Goal: Transaction & Acquisition: Purchase product/service

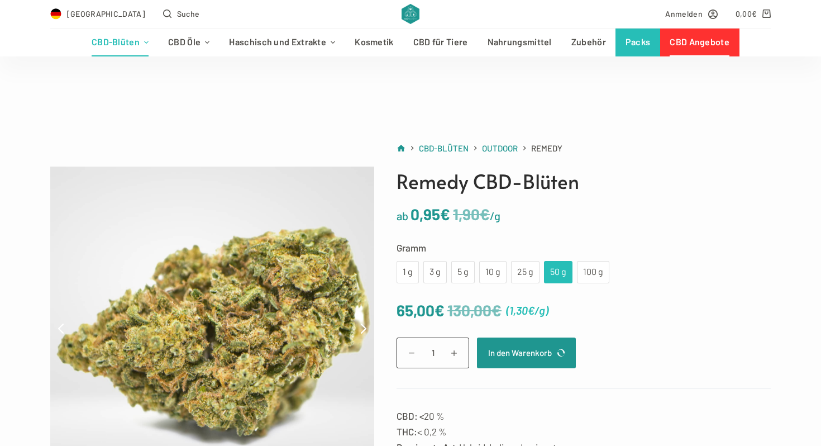
scroll to position [165, 0]
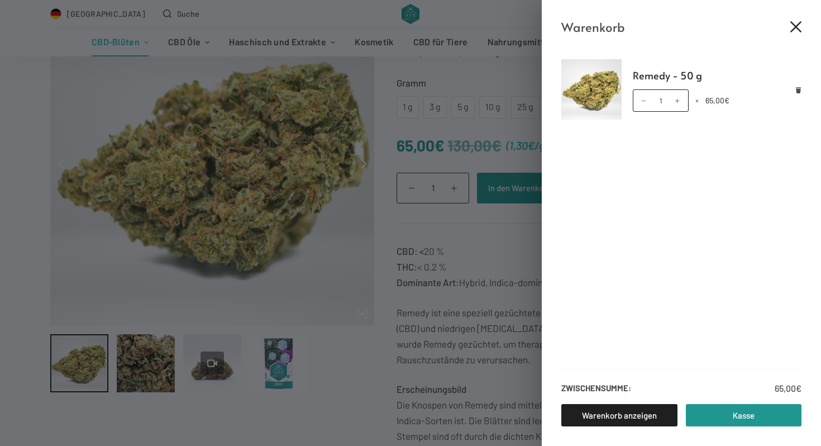
click at [792, 26] on icon "Close cart drawer" at bounding box center [795, 26] width 11 height 11
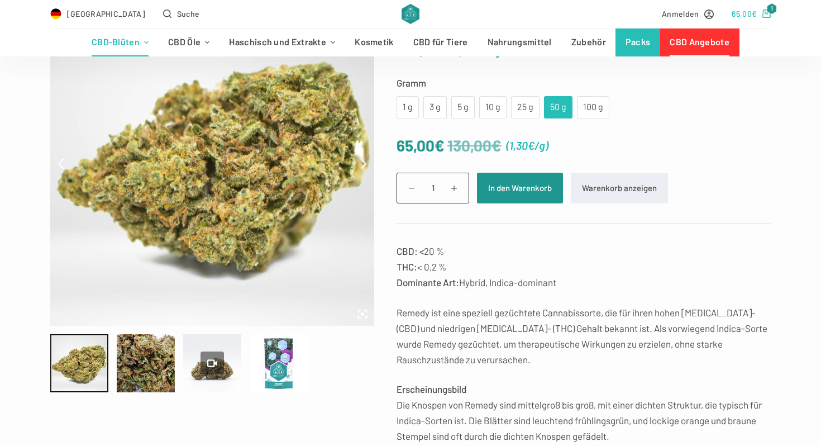
click at [764, 13] on icon "Shopping cart" at bounding box center [766, 13] width 8 height 8
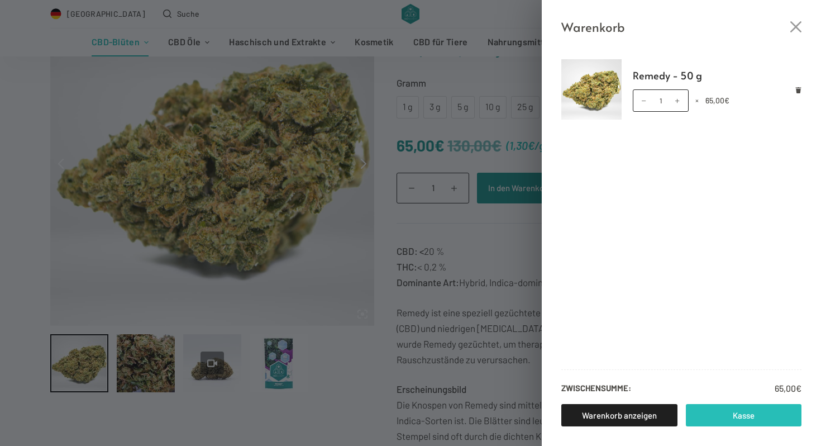
click at [723, 419] on link "Kasse" at bounding box center [744, 415] width 116 height 22
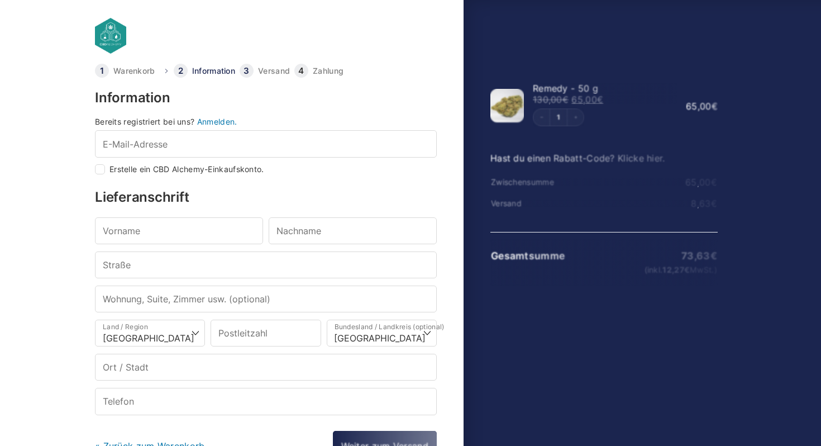
select select "DE-BE"
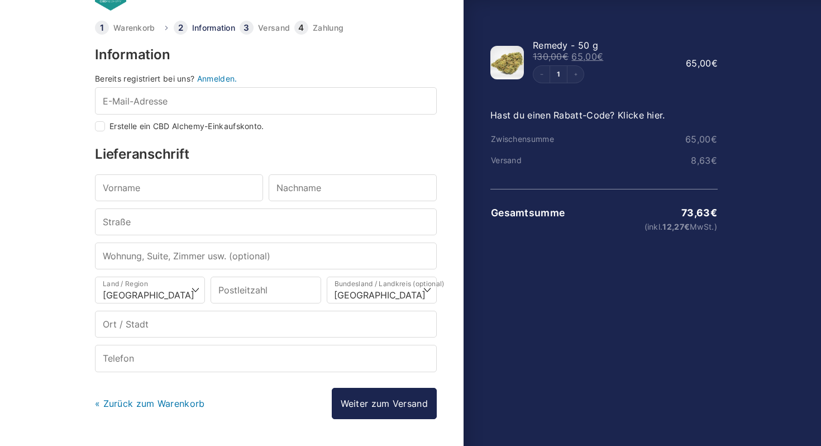
scroll to position [78, 0]
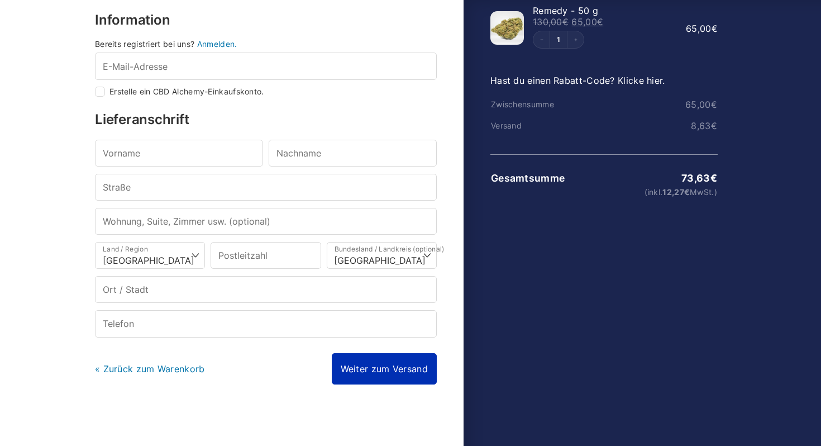
click at [427, 364] on link "Weiter zum Versand" at bounding box center [384, 368] width 105 height 31
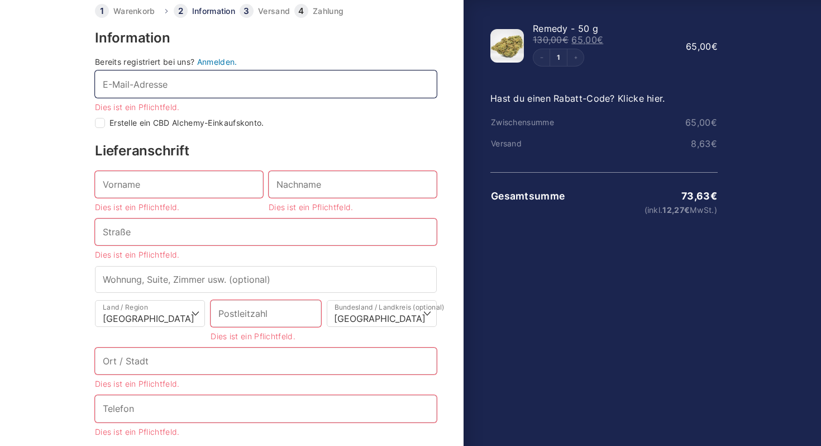
scroll to position [0, 0]
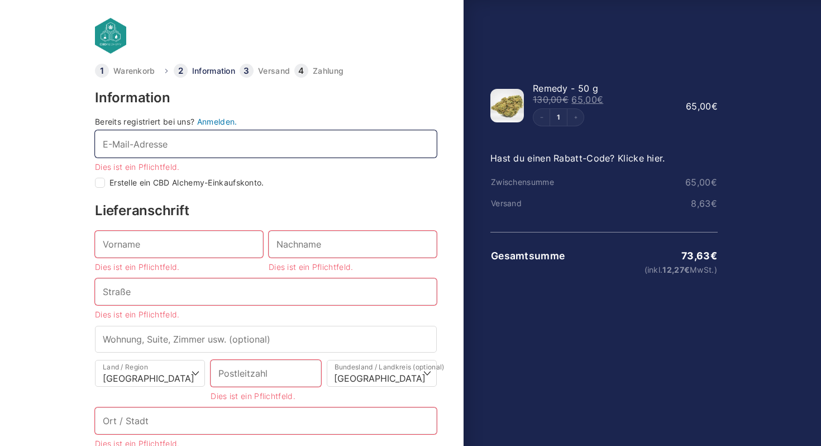
click at [360, 145] on input "E-Mail-Adresse *" at bounding box center [266, 143] width 342 height 27
type input "Nilskrieger1@yahoo.de"
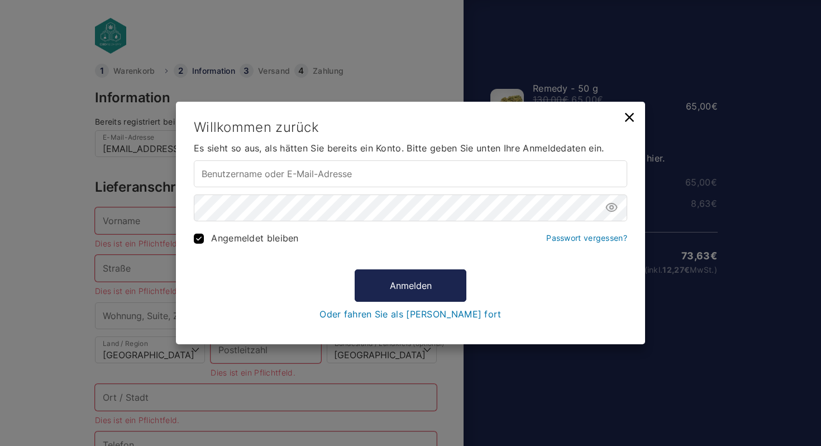
type input "Nilskrieger1@yahoo.de"
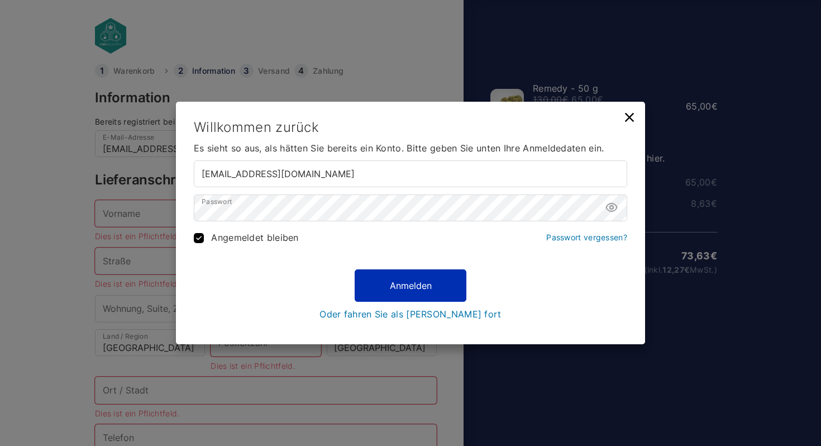
click at [410, 280] on button "Anmelden" at bounding box center [411, 285] width 112 height 32
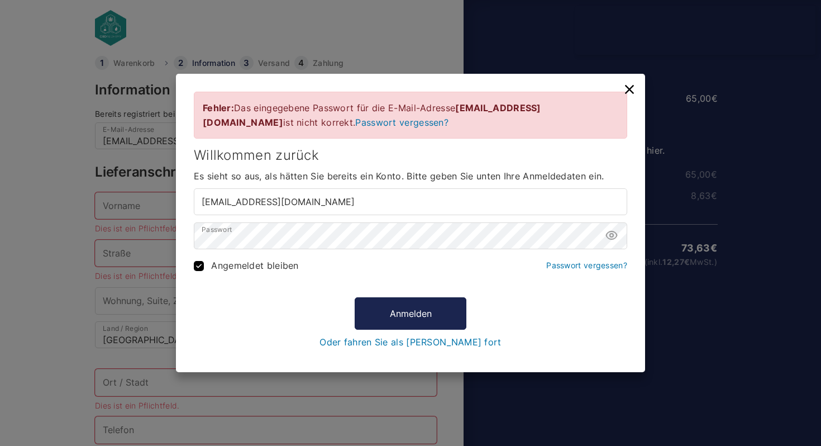
scroll to position [8, 0]
click at [388, 312] on button "Anmelden" at bounding box center [411, 313] width 112 height 32
click at [614, 235] on icon at bounding box center [611, 234] width 13 height 13
click at [399, 310] on button "Anmelden" at bounding box center [411, 313] width 112 height 32
click at [403, 313] on button "Anmelden" at bounding box center [411, 313] width 112 height 32
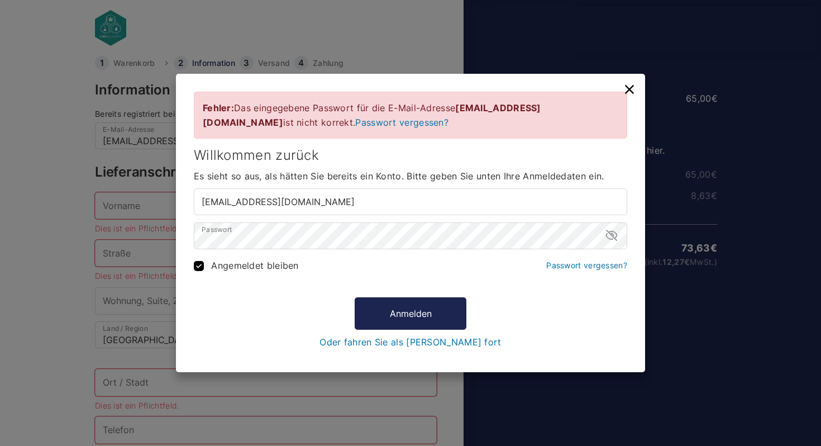
click at [573, 311] on div "Anmelden Oder fahren Sie als Gast fort" at bounding box center [410, 322] width 433 height 50
click at [582, 266] on link "Passwort vergessen?" at bounding box center [586, 264] width 81 height 9
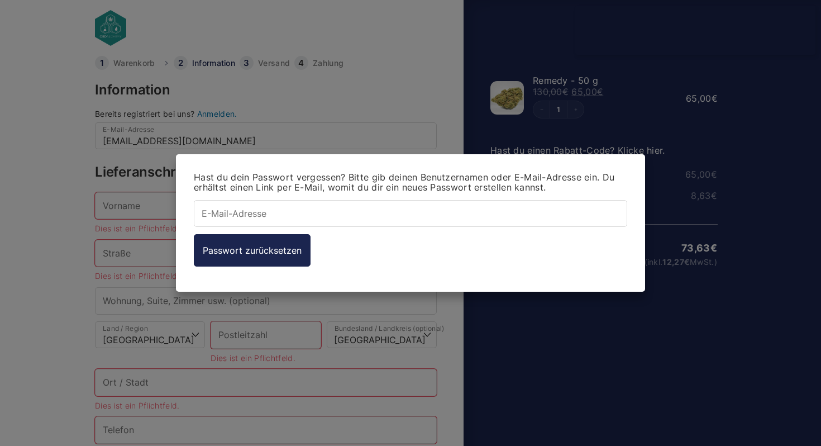
type input "Nilskrieger1@yahoo.de"
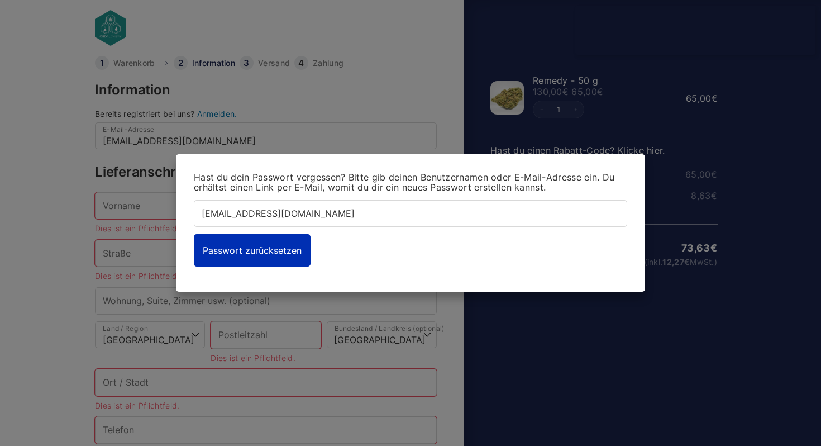
click at [263, 259] on button "Passwort zurücksetzen" at bounding box center [252, 250] width 117 height 32
click at [270, 245] on button "Passwort zurücksetzen" at bounding box center [252, 250] width 117 height 32
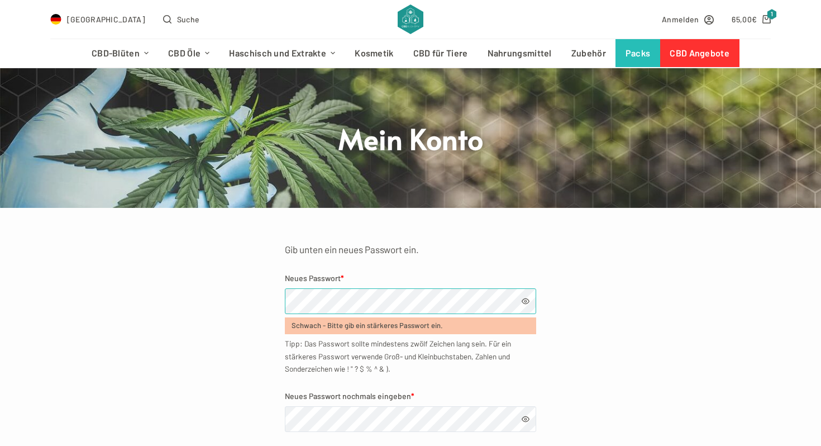
scroll to position [40, 0]
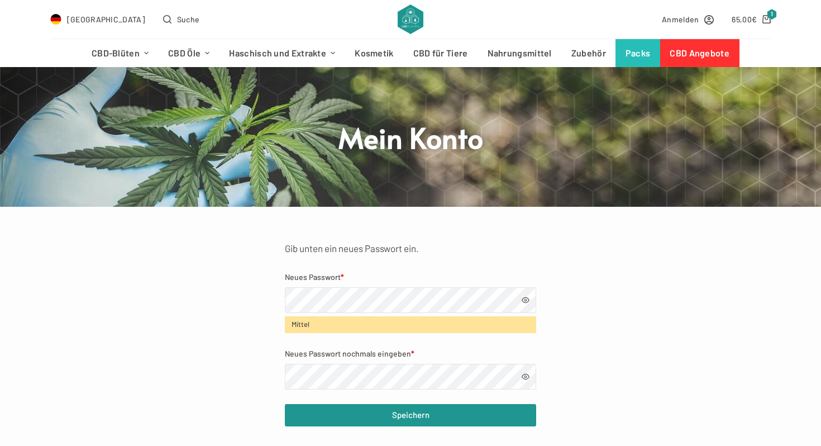
click at [526, 303] on span at bounding box center [525, 300] width 8 height 8
click at [528, 375] on span at bounding box center [525, 376] width 8 height 8
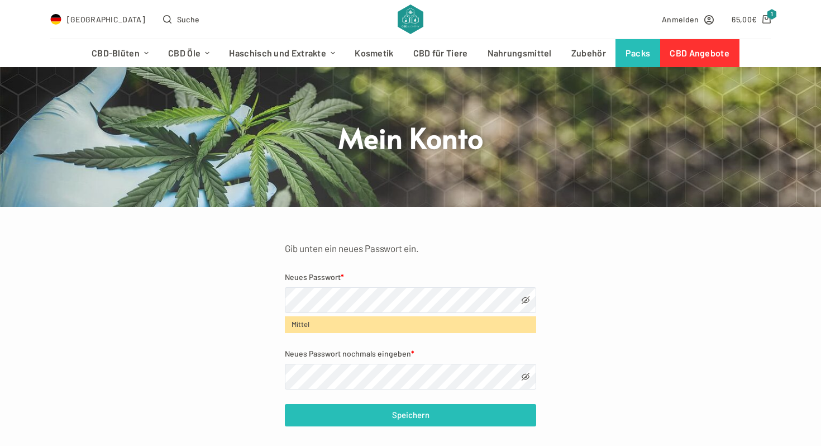
click at [481, 409] on button "Speichern" at bounding box center [410, 415] width 251 height 22
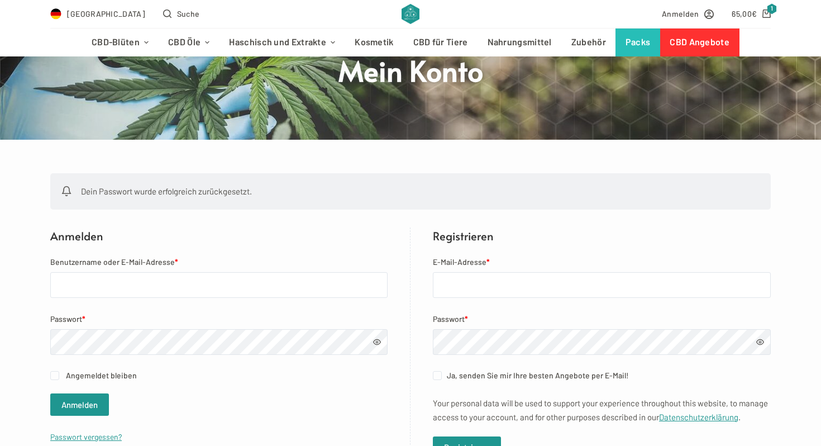
scroll to position [119, 0]
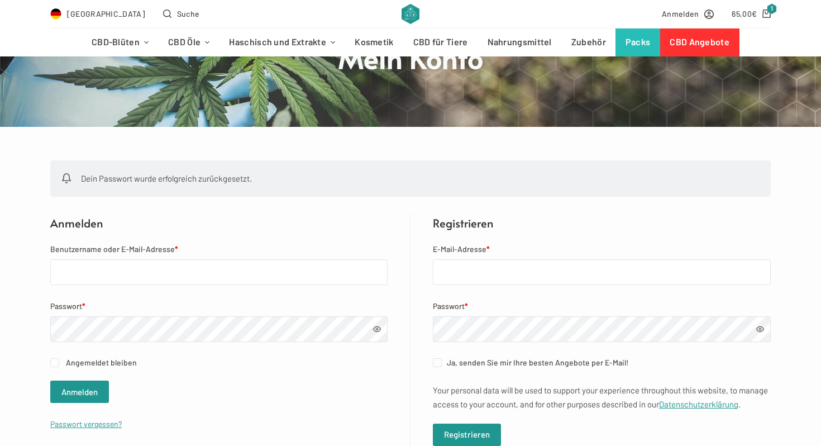
click at [305, 290] on form "Benutzername oder E-Mail-Adresse * Passwort * Angemeldet bleiben Anmelden Passw…" at bounding box center [218, 336] width 337 height 188
click at [310, 270] on input "Benutzername oder E-Mail-Adresse *" at bounding box center [218, 272] width 337 height 26
type input "[EMAIL_ADDRESS][DOMAIN_NAME]"
click at [380, 329] on span at bounding box center [377, 329] width 8 height 8
click at [84, 387] on button "Anmelden" at bounding box center [79, 391] width 59 height 22
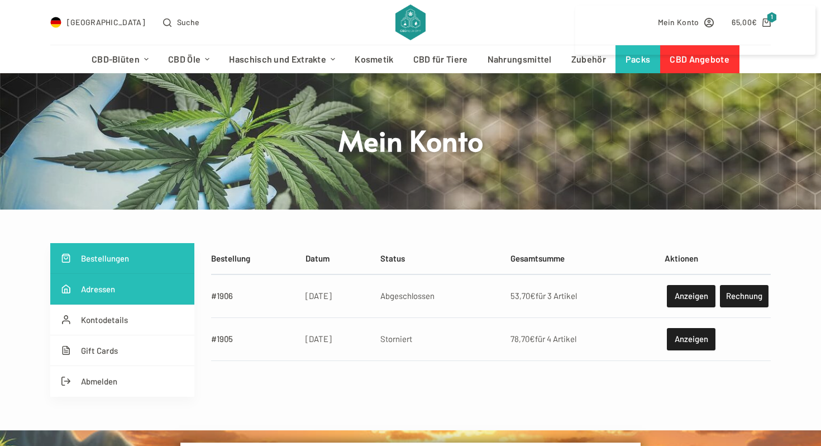
scroll to position [38, 0]
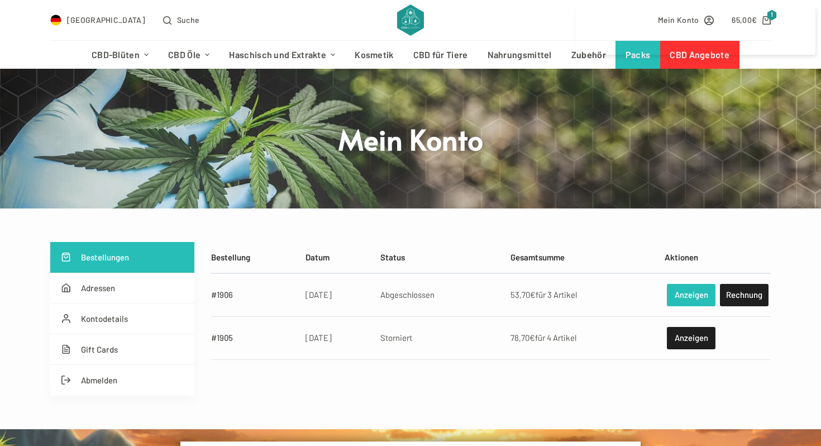
click at [676, 290] on link "Anzeigen" at bounding box center [691, 295] width 49 height 22
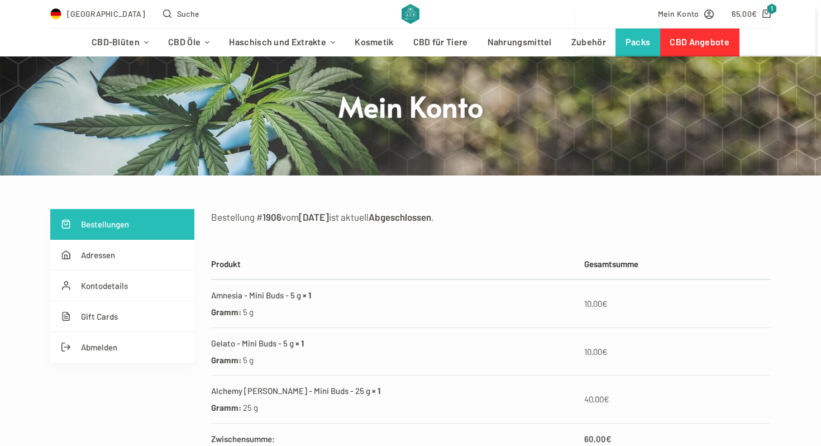
scroll to position [70, 0]
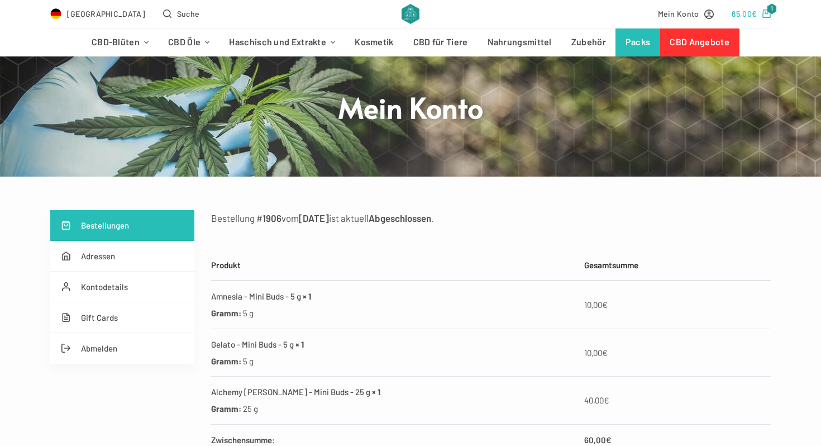
click at [764, 12] on icon "Shopping cart" at bounding box center [766, 13] width 8 height 8
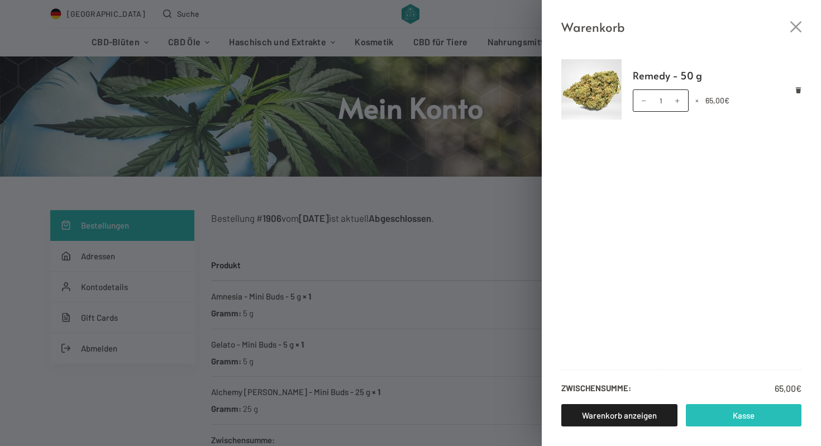
click at [720, 410] on link "Kasse" at bounding box center [744, 415] width 116 height 22
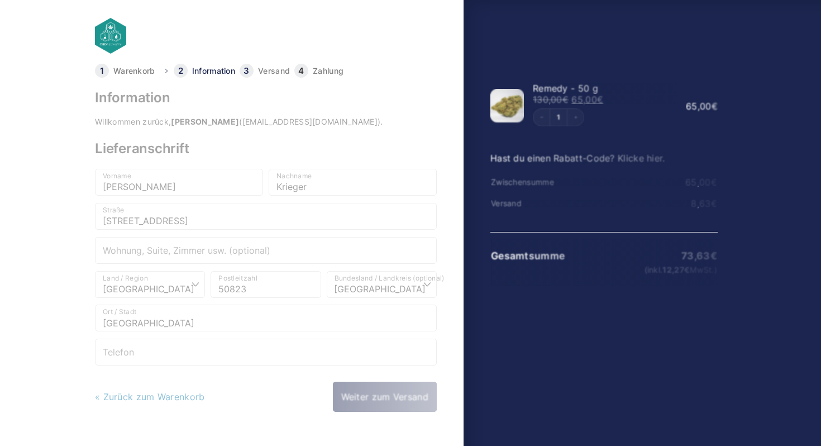
select select "DE-NW"
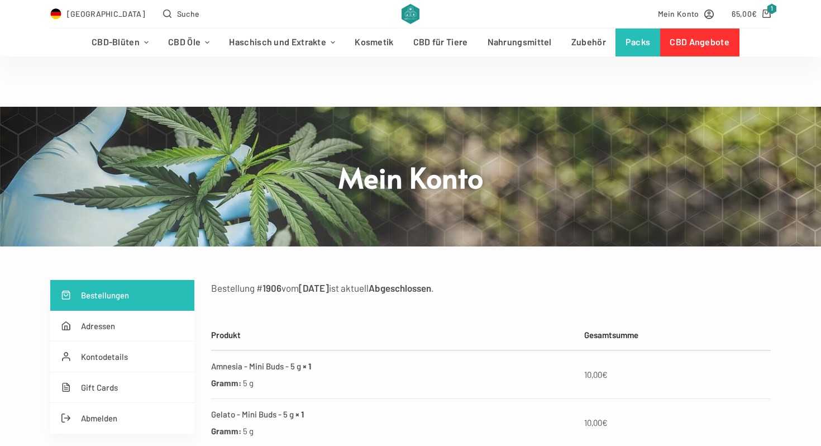
scroll to position [70, 0]
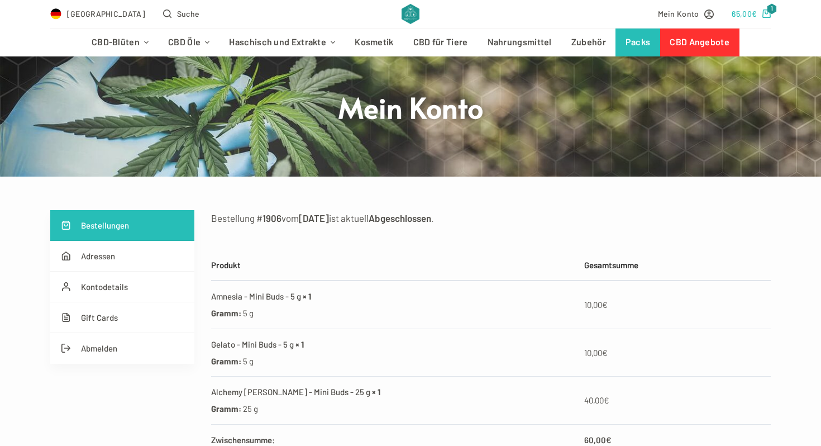
click at [741, 15] on bdi "65,00 €" at bounding box center [743, 13] width 25 height 9
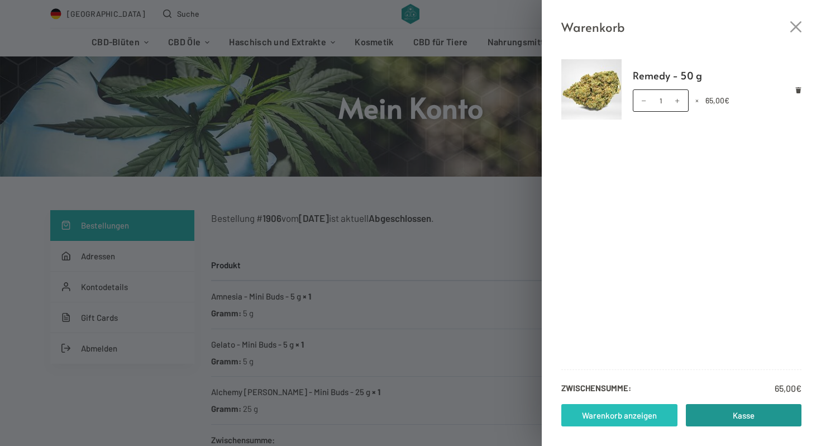
click at [649, 416] on link "Warenkorb anzeigen" at bounding box center [619, 415] width 116 height 22
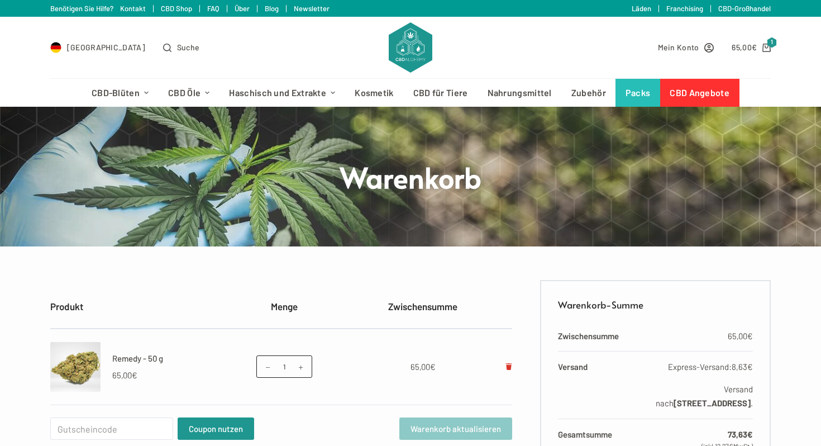
click at [508, 365] on icon "Remove Remedy - 50 g from cart" at bounding box center [508, 366] width 6 height 7
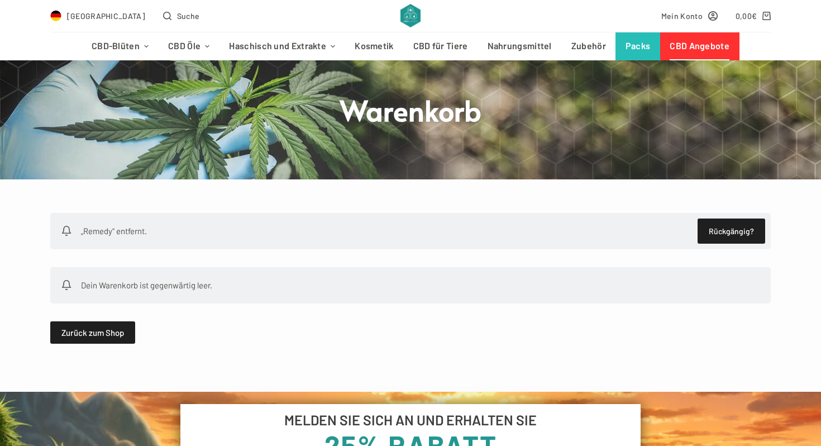
click at [684, 60] on link "CBD Angebote" at bounding box center [699, 46] width 79 height 28
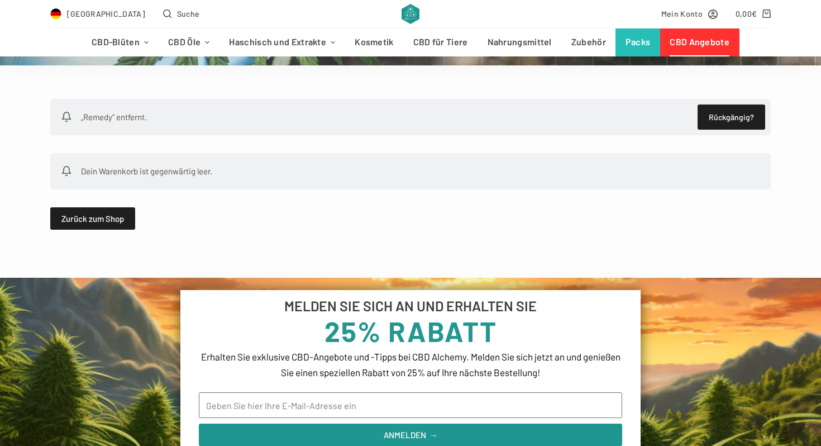
scroll to position [224, 0]
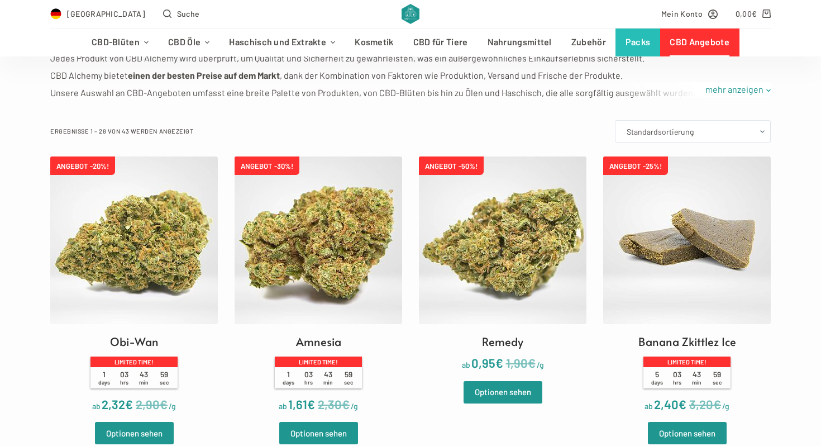
scroll to position [286, 0]
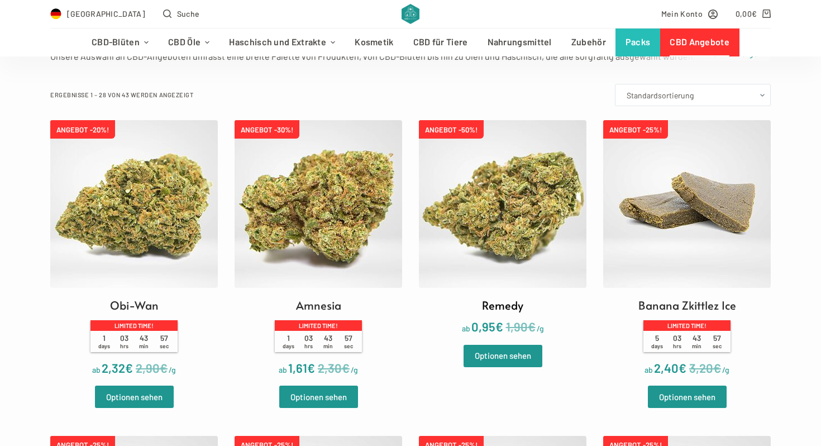
click at [435, 207] on img at bounding box center [502, 203] width 167 height 167
click at [471, 207] on img at bounding box center [502, 203] width 167 height 167
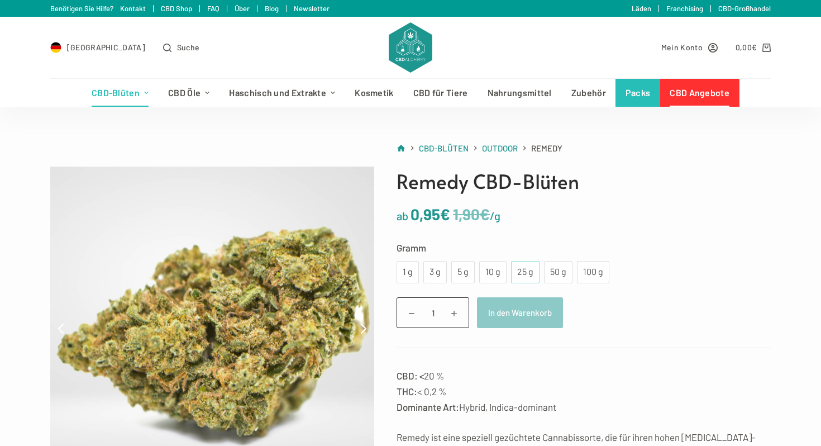
click at [523, 272] on div "25 g" at bounding box center [525, 272] width 15 height 15
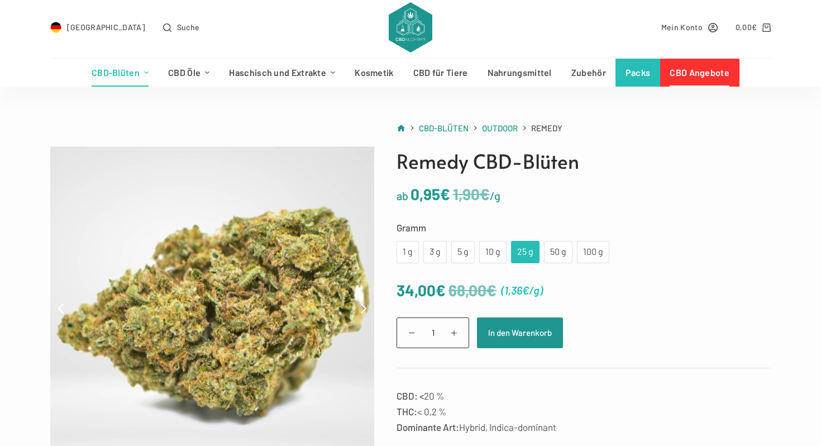
scroll to position [27, 0]
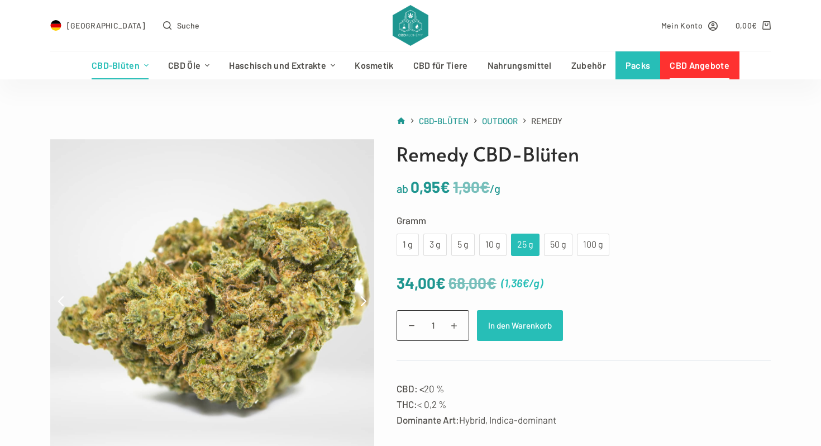
click at [516, 318] on button "In den Warenkorb" at bounding box center [520, 325] width 86 height 31
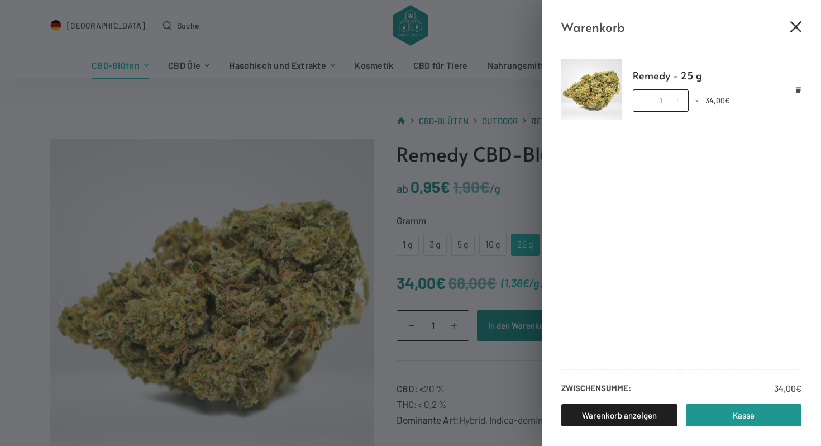
click at [792, 31] on icon "Close cart drawer" at bounding box center [795, 26] width 11 height 11
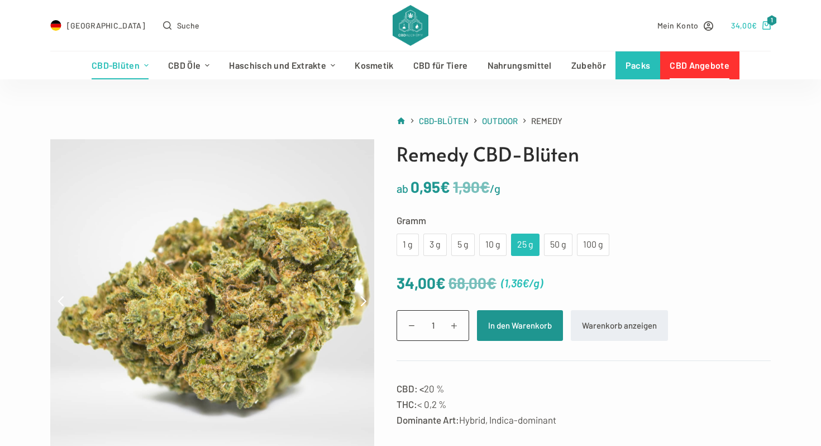
click at [750, 23] on bdi "34,00 €" at bounding box center [744, 25] width 26 height 9
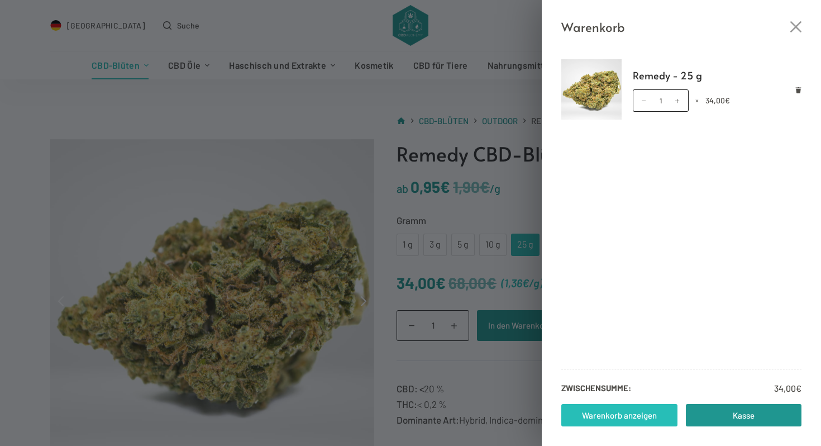
click at [653, 422] on link "Warenkorb anzeigen" at bounding box center [619, 415] width 116 height 22
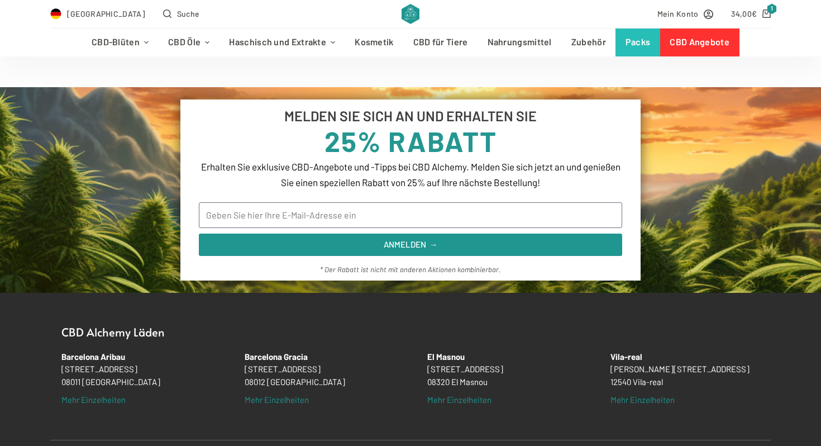
scroll to position [466, 0]
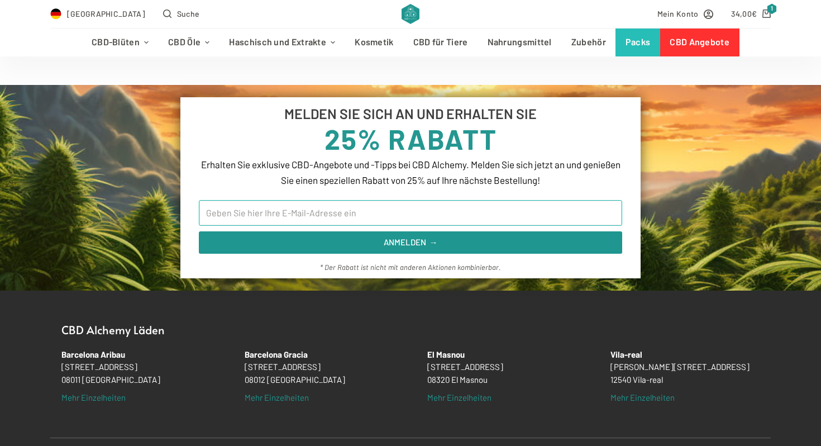
click at [542, 213] on input "Email" at bounding box center [410, 213] width 423 height 26
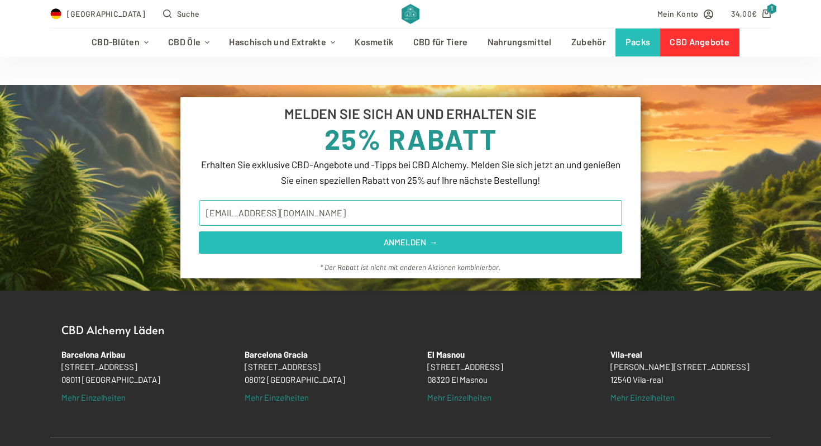
type input "nilskrieger1@yahoo.de"
click at [450, 243] on span "ANMELDEN →" at bounding box center [410, 242] width 396 height 8
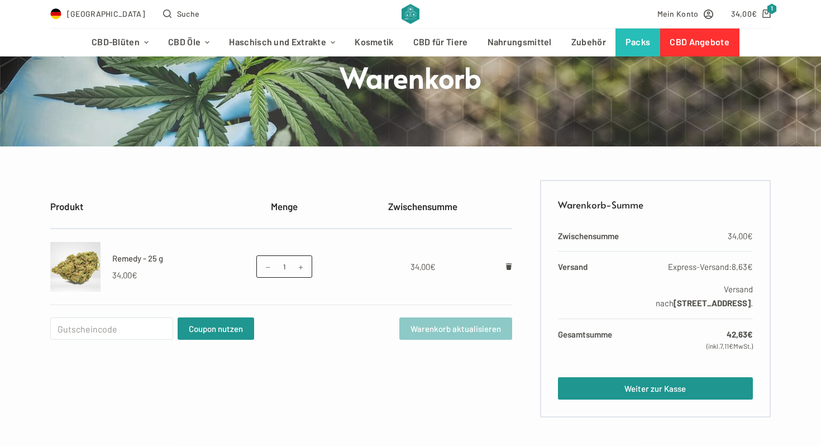
scroll to position [79, 0]
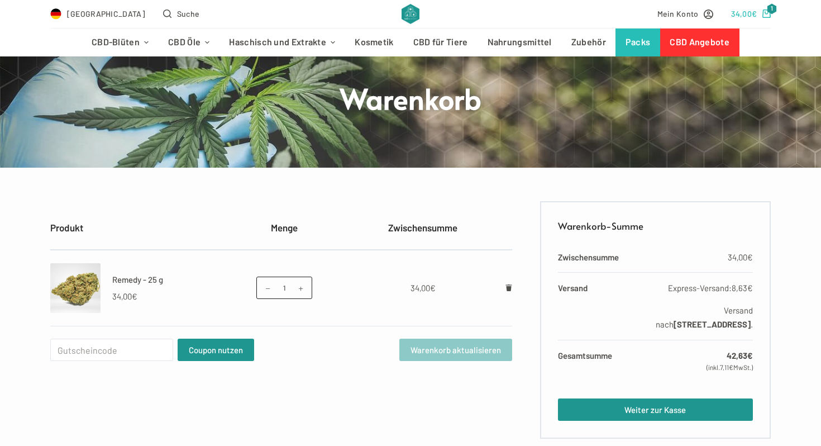
click at [765, 13] on icon "Shopping cart" at bounding box center [766, 13] width 8 height 8
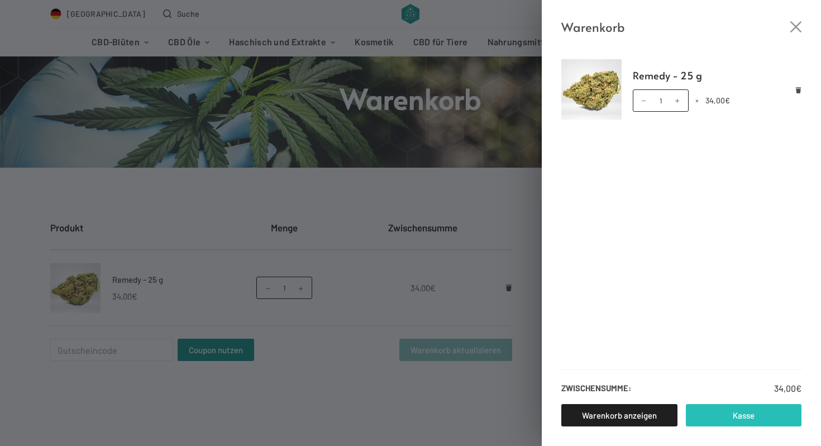
click at [735, 409] on link "Kasse" at bounding box center [744, 415] width 116 height 22
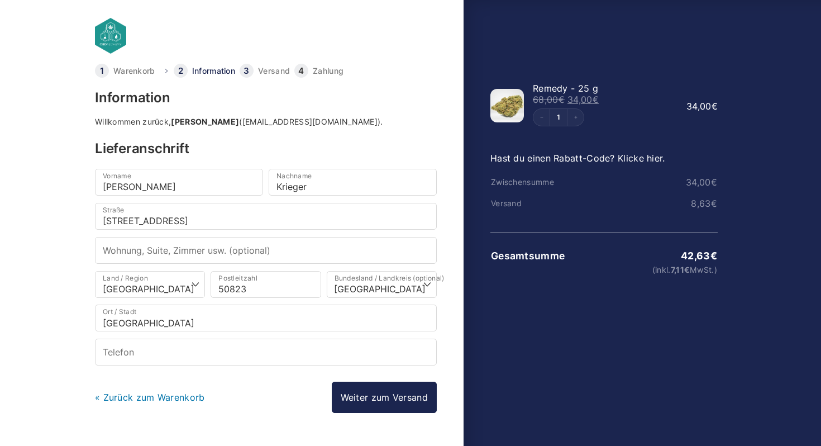
select select "DE-NW"
click at [410, 394] on link "Weiter zum Versand" at bounding box center [384, 396] width 105 height 31
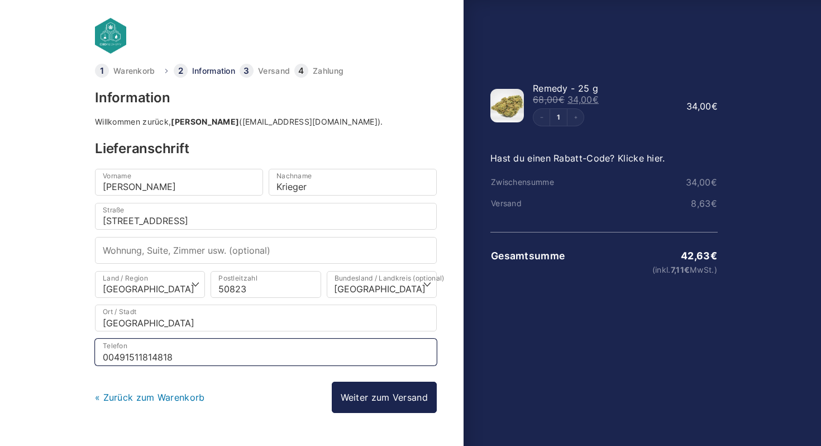
type input "004915118148181"
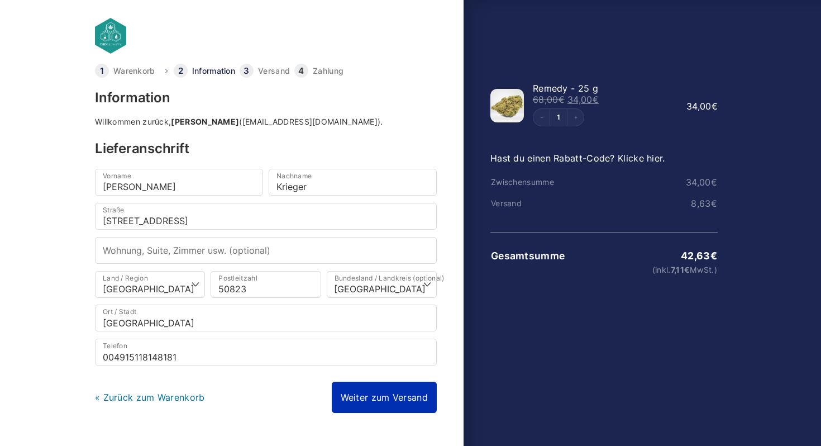
click at [404, 389] on link "Weiter zum Versand" at bounding box center [384, 396] width 105 height 31
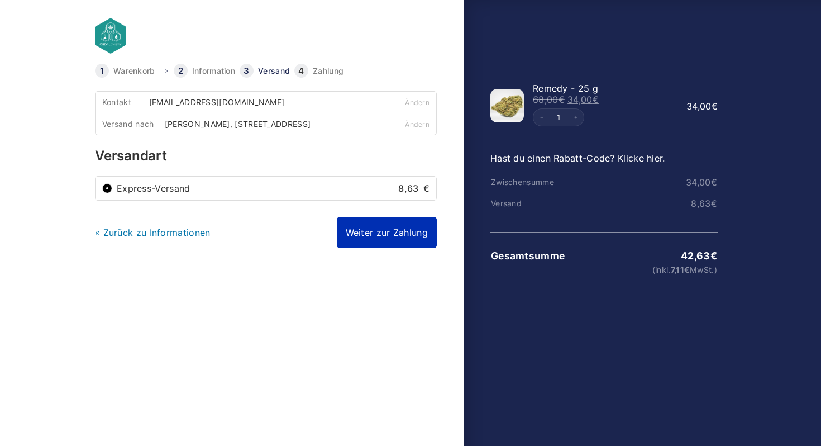
click at [405, 237] on link "Weiter zur Zahlung" at bounding box center [387, 232] width 100 height 31
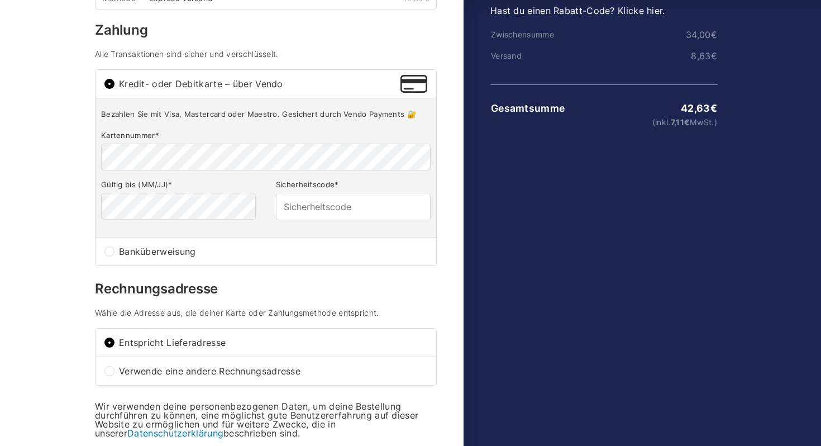
scroll to position [151, 0]
